Goal: Task Accomplishment & Management: Manage account settings

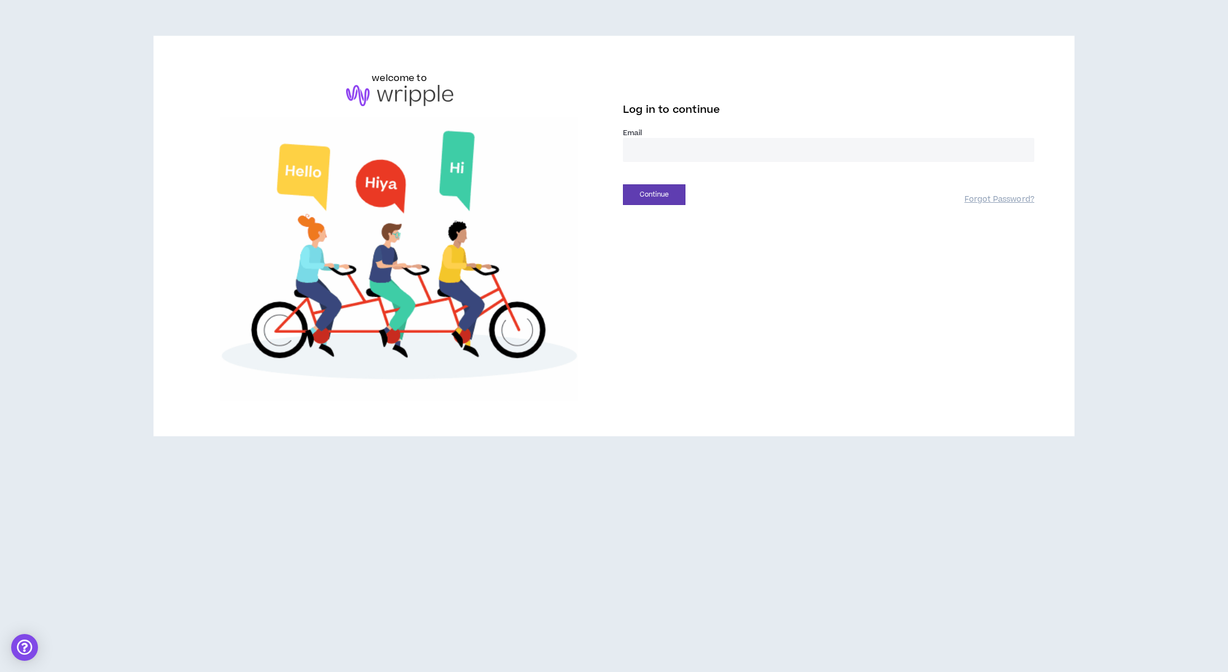
click at [657, 138] on input "email" at bounding box center [828, 150] width 411 height 24
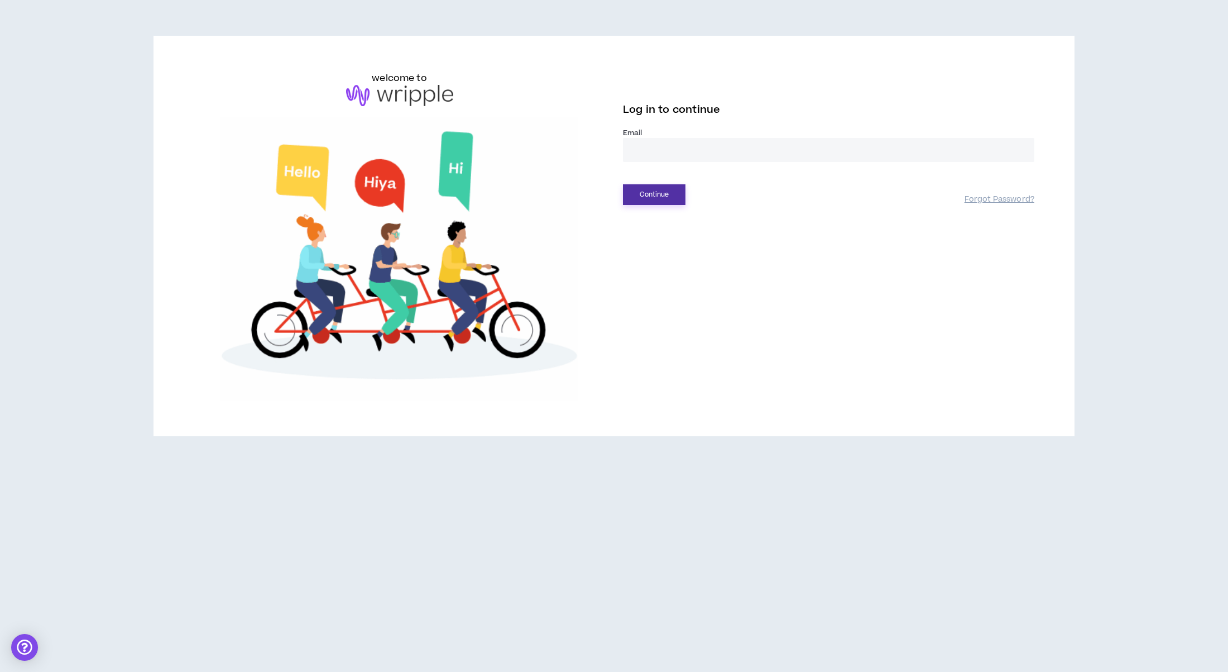
type input "**********"
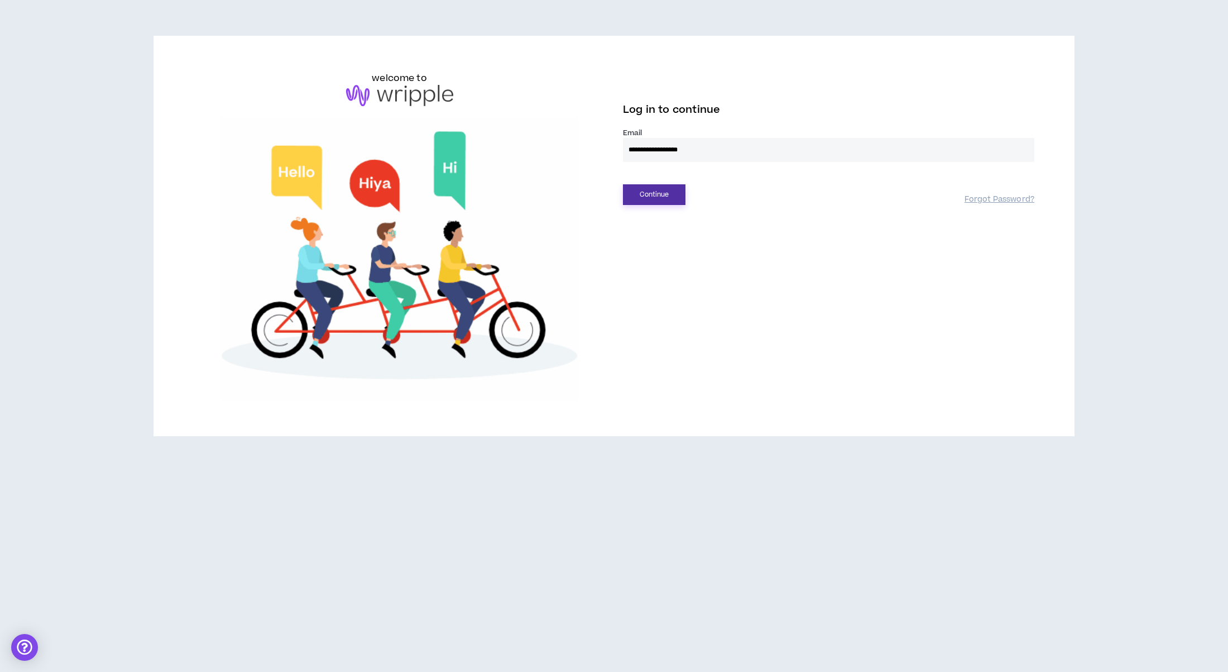
click at [658, 195] on button "Continue" at bounding box center [654, 194] width 63 height 21
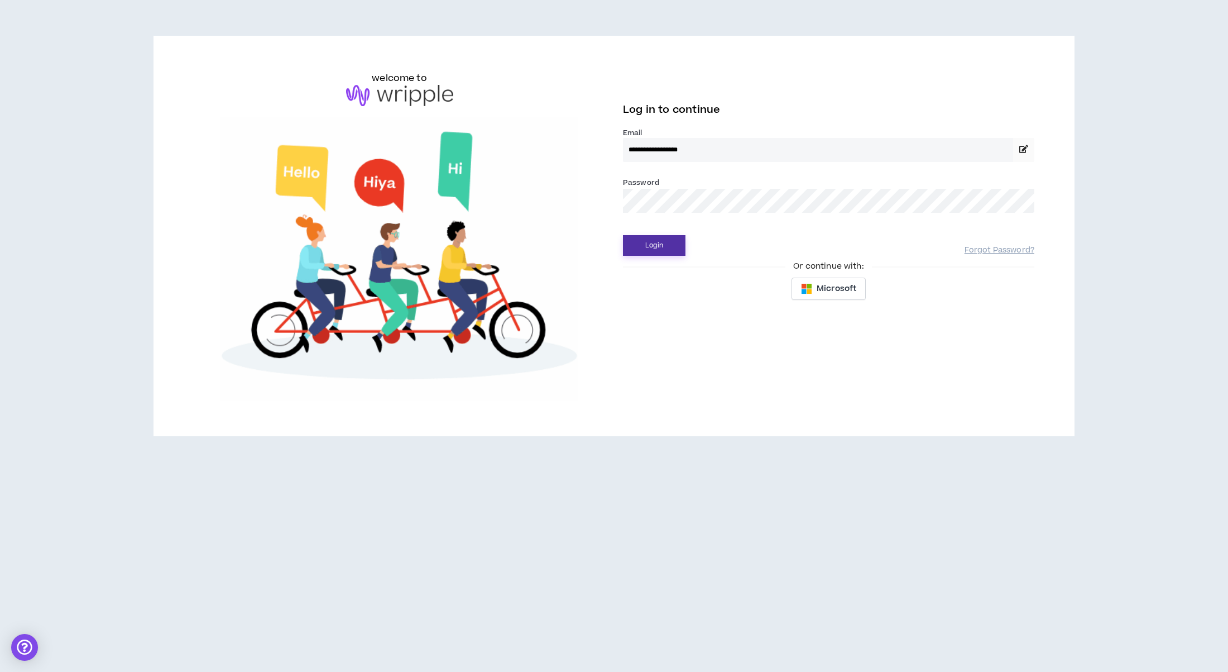
click at [654, 237] on button "Login" at bounding box center [654, 245] width 63 height 21
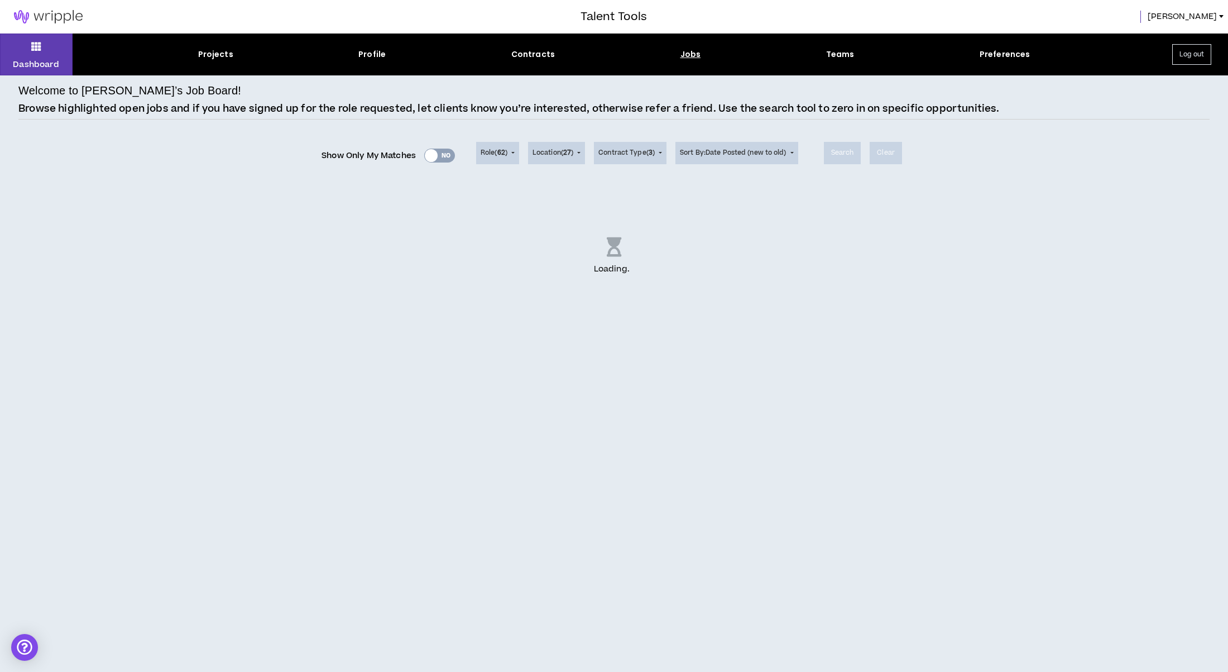
click at [223, 56] on div "Projects" at bounding box center [215, 55] width 35 height 12
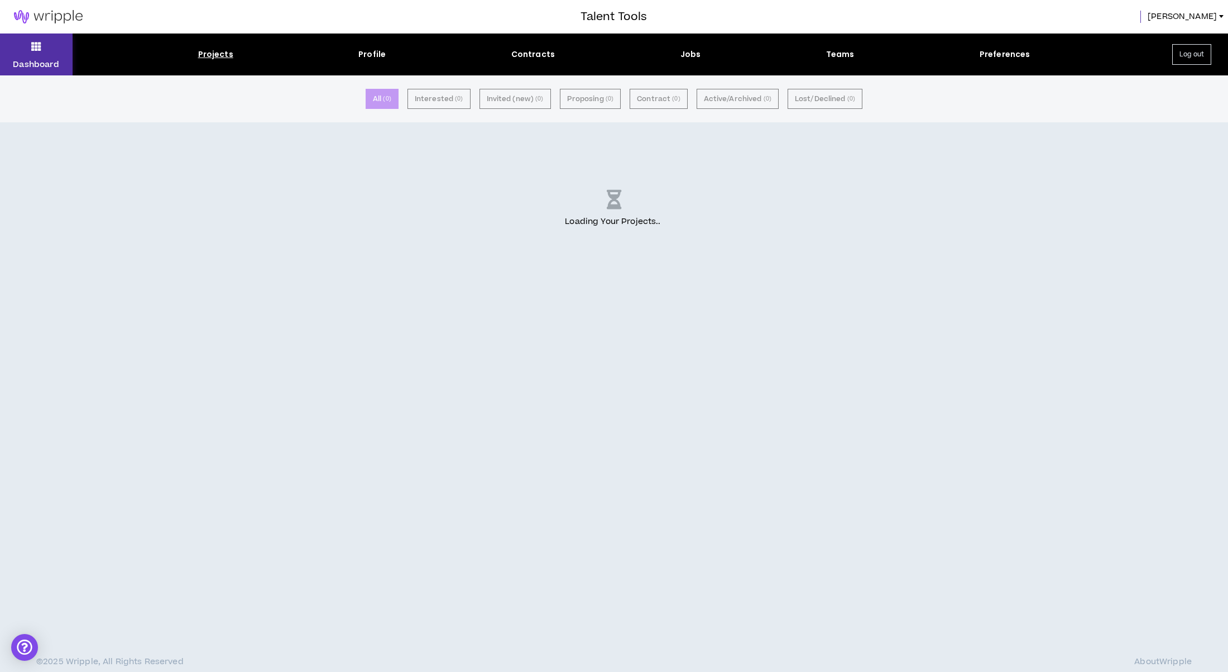
click at [32, 47] on icon at bounding box center [36, 47] width 10 height 16
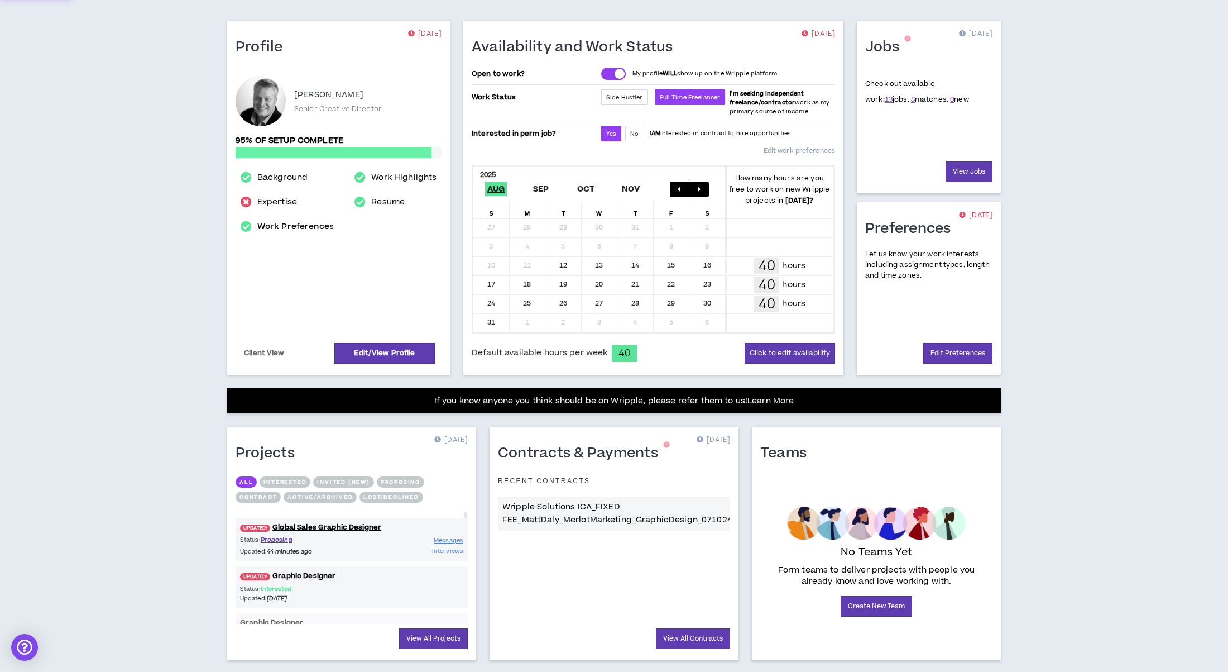
scroll to position [101, 0]
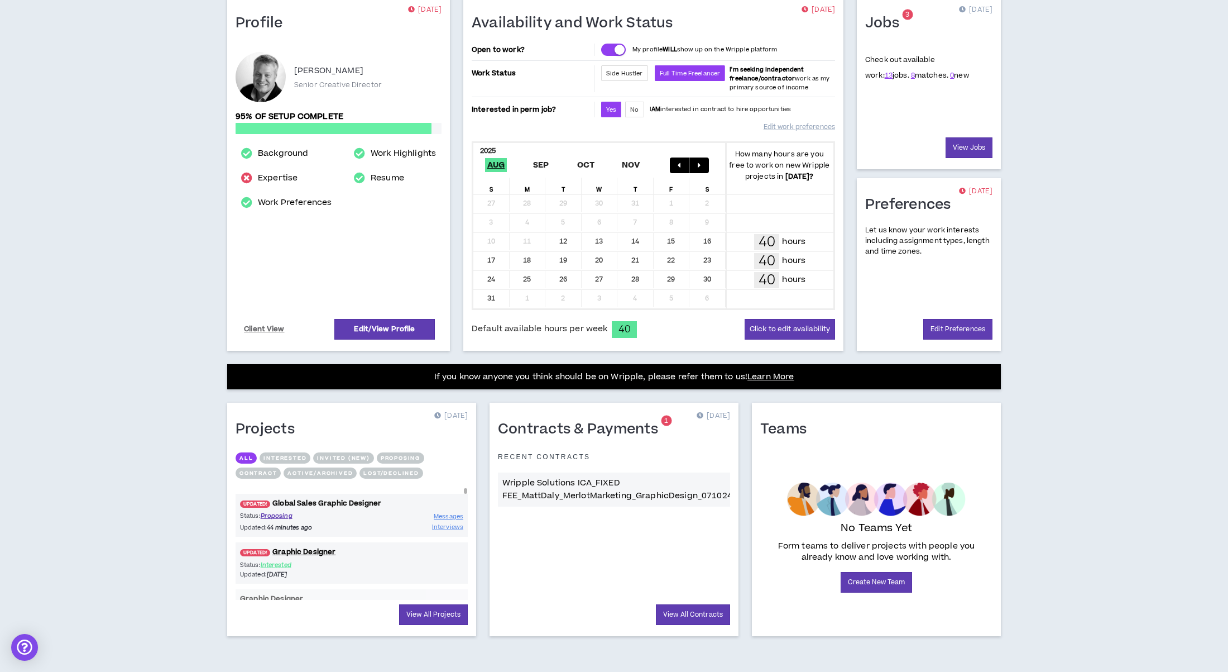
click at [332, 503] on link "UPDATED! Global Sales Graphic Designer" at bounding box center [352, 503] width 232 height 11
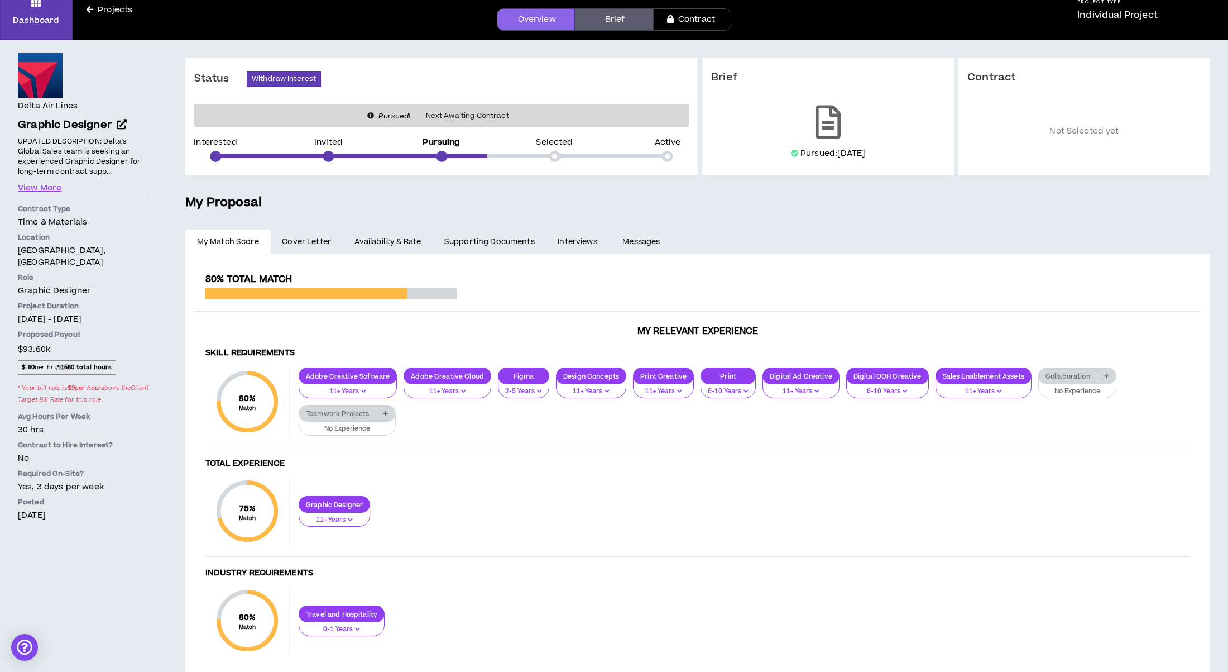
scroll to position [55, 0]
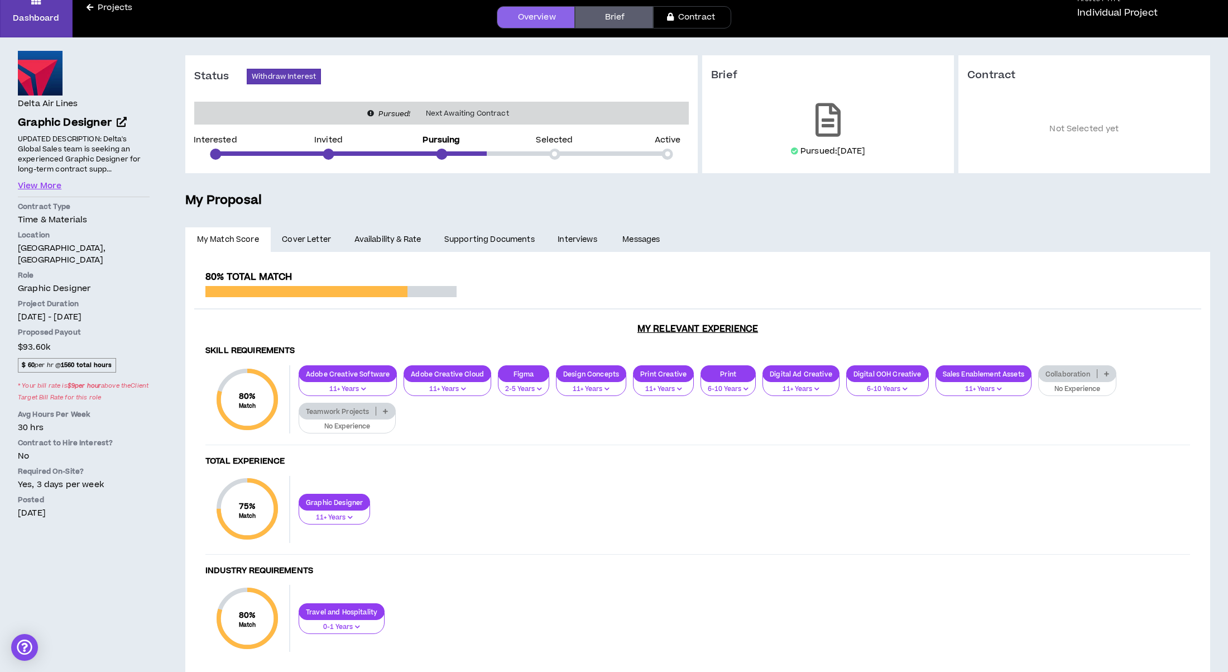
click at [407, 239] on link "Availability & Rate" at bounding box center [388, 239] width 90 height 25
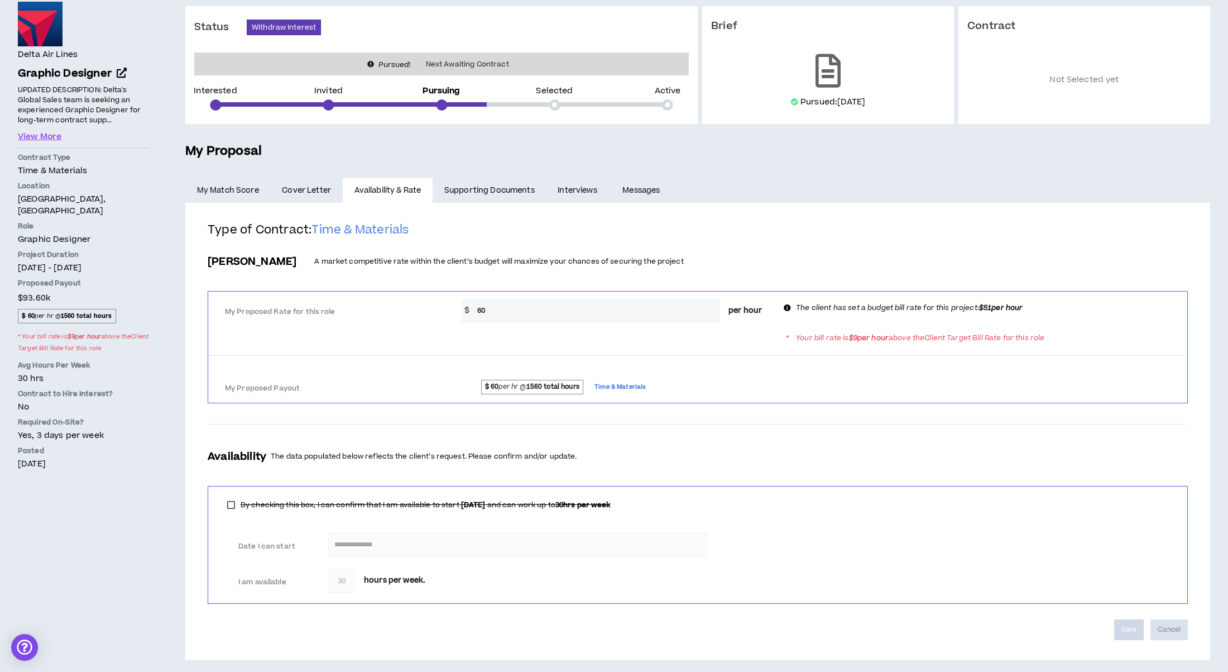
scroll to position [111, 0]
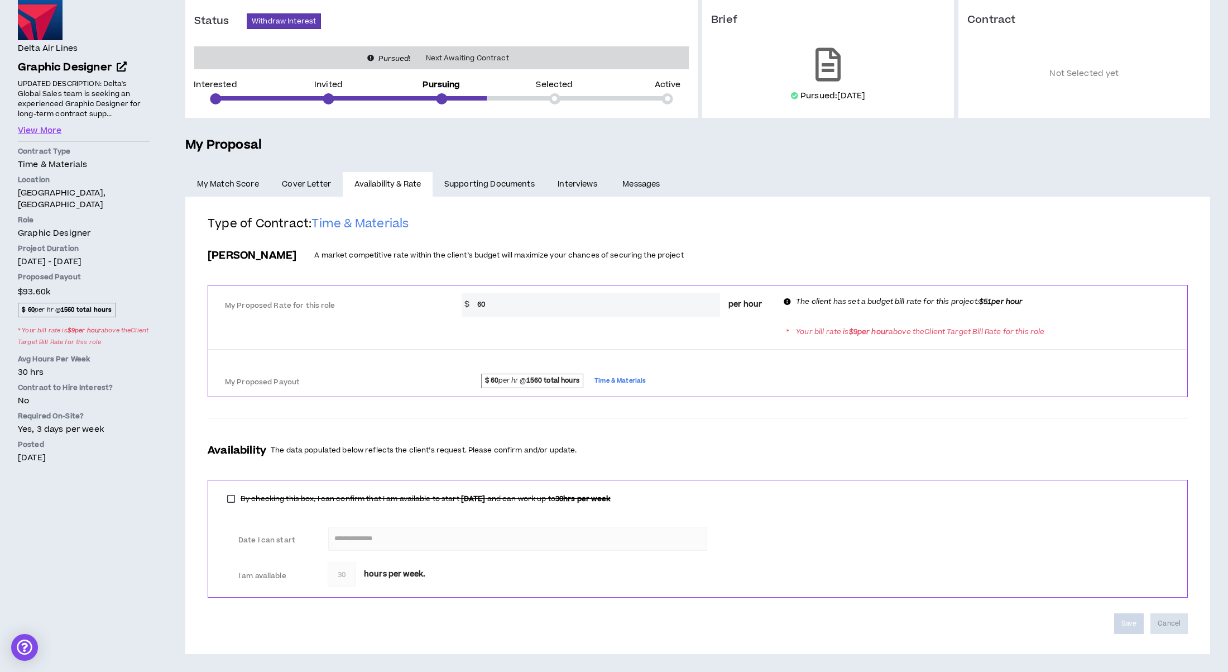
drag, startPoint x: 499, startPoint y: 310, endPoint x: 468, endPoint y: 303, distance: 32.1
click at [468, 303] on div "$ 60 per hour" at bounding box center [617, 305] width 310 height 24
type input "51"
click at [1128, 622] on button "Save" at bounding box center [1129, 623] width 30 height 21
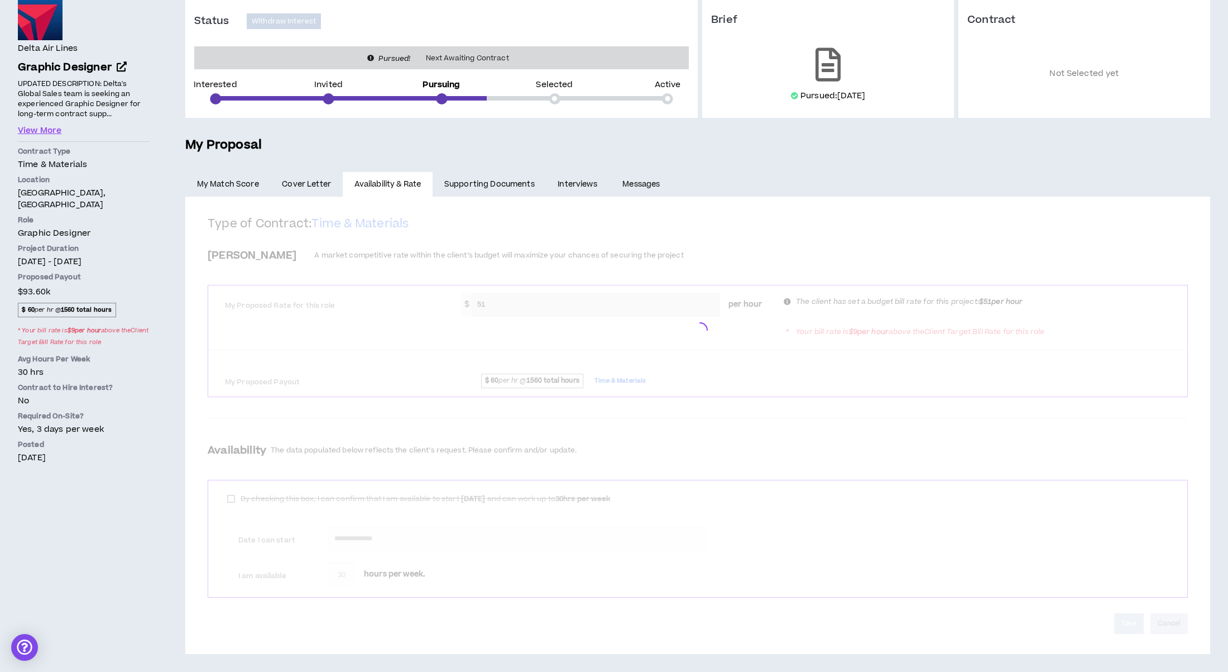
scroll to position [95, 0]
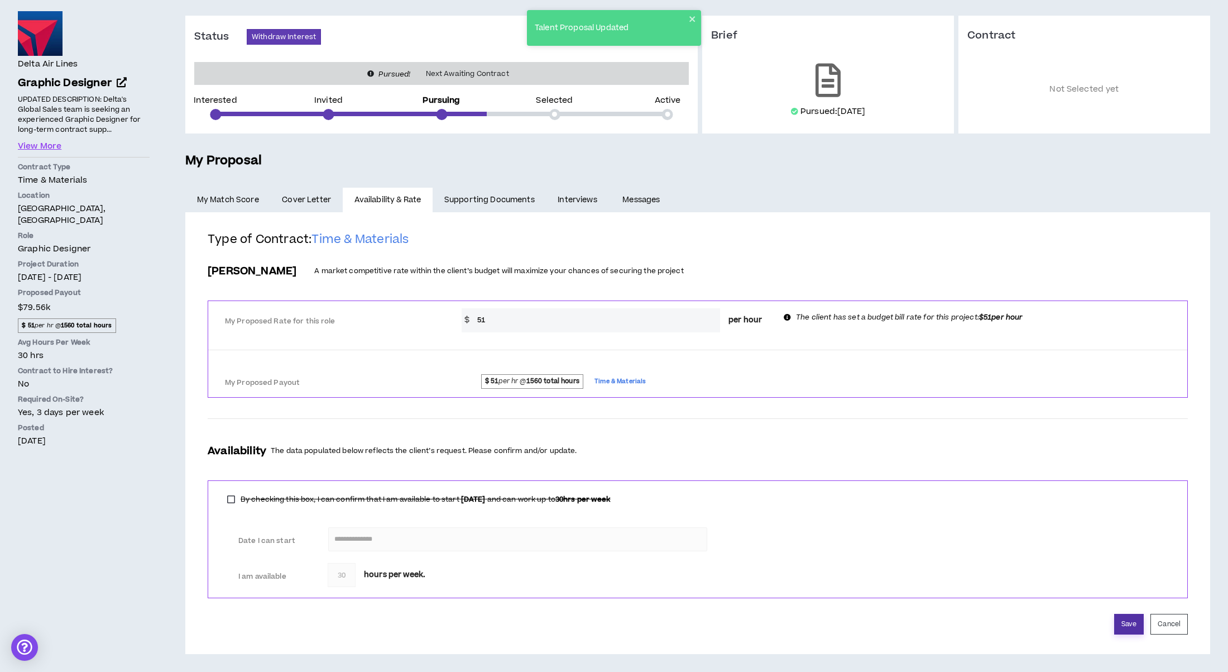
click at [1126, 620] on button "Save" at bounding box center [1129, 624] width 30 height 21
click at [693, 17] on icon "close" at bounding box center [693, 19] width 8 height 9
click at [1128, 620] on button "Save" at bounding box center [1129, 624] width 30 height 21
